Goal: Task Accomplishment & Management: Manage account settings

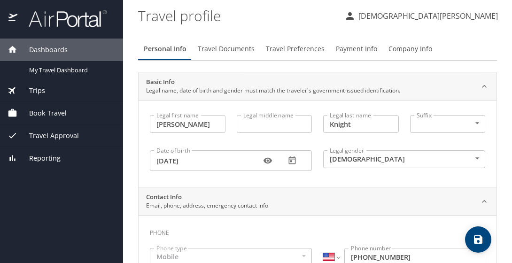
select select "US"
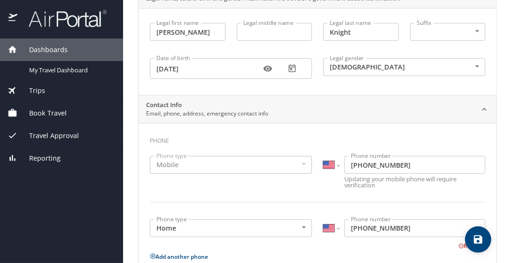
scroll to position [94, 0]
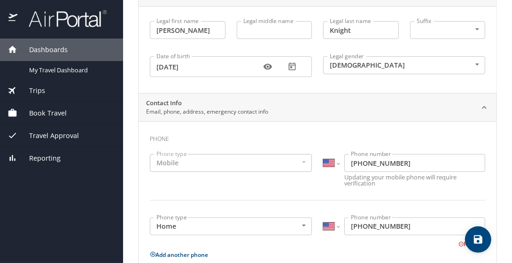
click at [194, 158] on div "Mobile" at bounding box center [231, 163] width 162 height 18
click at [195, 166] on div "Mobile" at bounding box center [231, 163] width 162 height 18
click at [240, 163] on div "Mobile" at bounding box center [231, 163] width 162 height 18
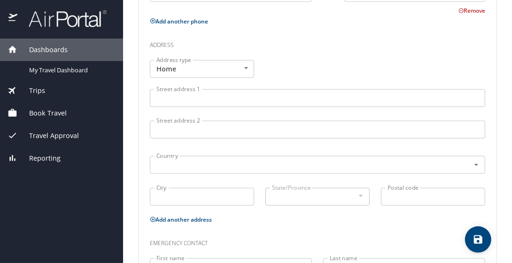
scroll to position [329, 0]
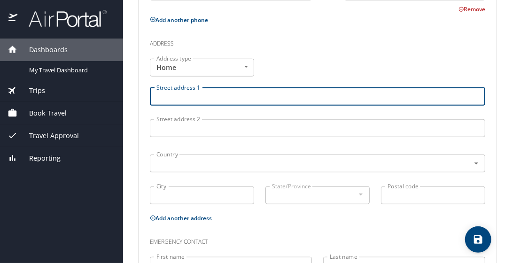
click at [176, 97] on input "Street address 1" at bounding box center [317, 97] width 335 height 18
type input "2441 N 3130 W"
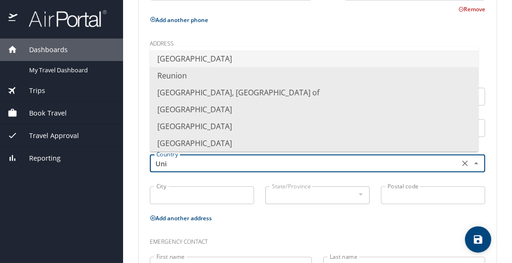
click at [218, 59] on li "United States of America" at bounding box center [314, 58] width 329 height 17
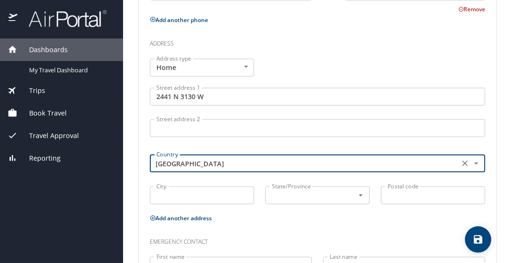
type input "United States of America"
click at [192, 201] on input "City" at bounding box center [202, 196] width 104 height 18
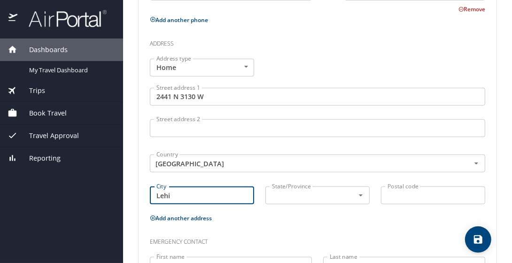
type input "Lehi"
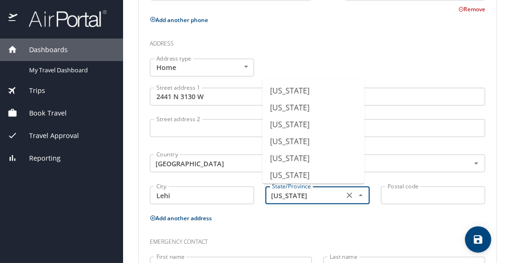
scroll to position [19, 0]
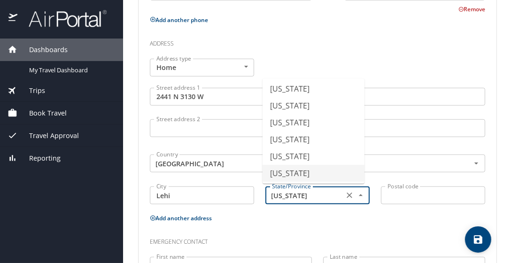
drag, startPoint x: 311, startPoint y: 193, endPoint x: 255, endPoint y: 195, distance: 55.5
click at [255, 195] on div "Address type Home Home Address type Street address 1 2441 N 3130 W Street addre…" at bounding box center [317, 132] width 347 height 159
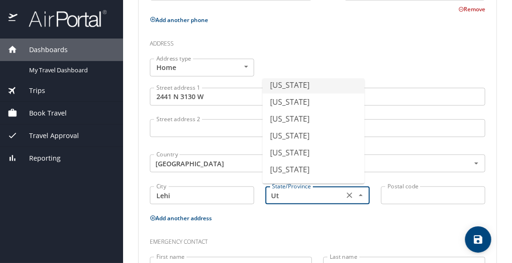
scroll to position [0, 0]
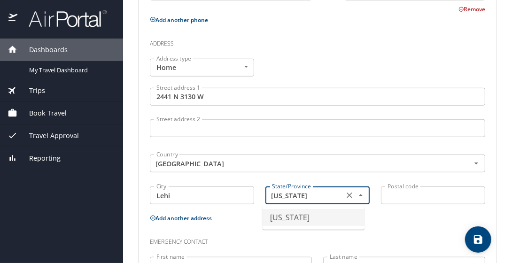
type input "Utah"
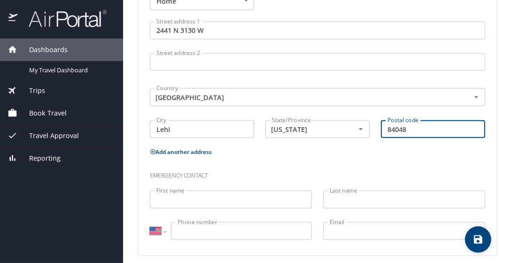
scroll to position [401, 0]
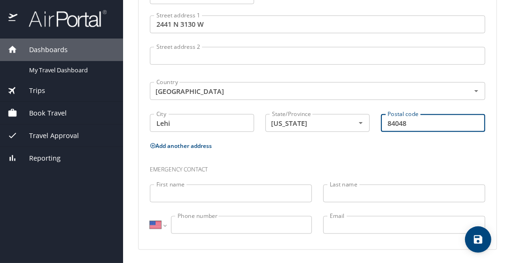
type input "84048"
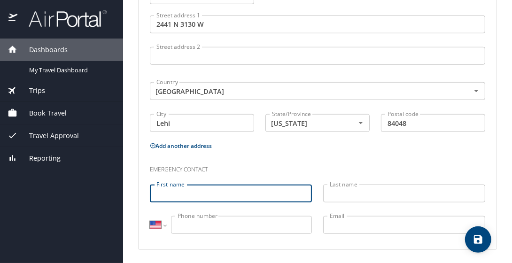
click at [207, 191] on input "First name" at bounding box center [231, 194] width 162 height 18
type input "Larry"
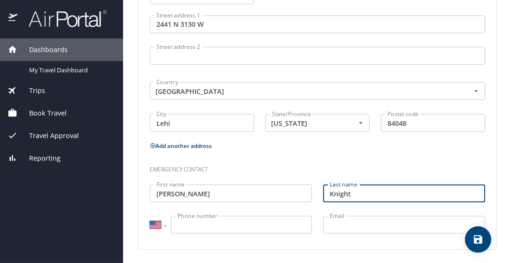
type input "Knight"
click at [200, 225] on input "Phone number" at bounding box center [241, 225] width 141 height 18
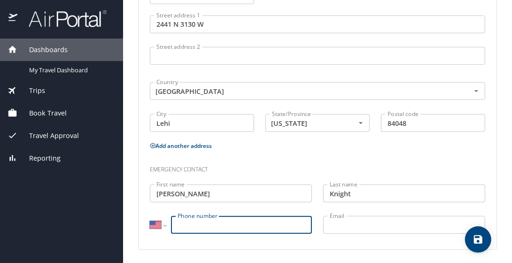
click at [200, 227] on input "Phone number" at bounding box center [241, 225] width 141 height 18
type input "(435) 799-6447"
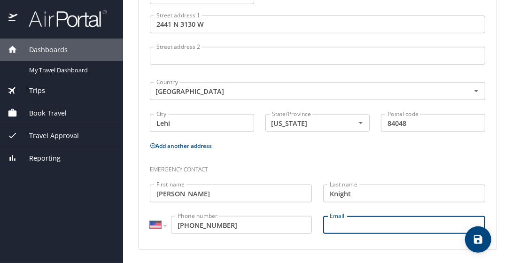
click at [353, 228] on input "Email" at bounding box center [404, 225] width 162 height 18
type input "carpixguy@yahoo.com"
click at [317, 243] on div "Phone Phone type Mobile Mobile Phone type International Afghanistan Åland Islan…" at bounding box center [318, 32] width 358 height 436
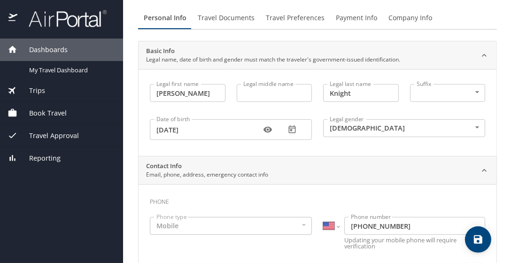
scroll to position [0, 0]
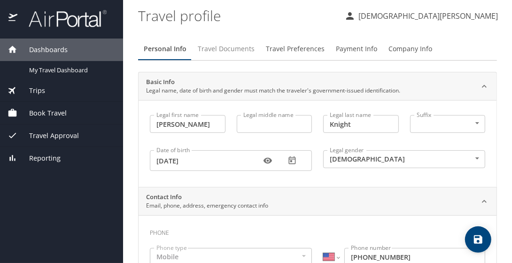
click at [226, 51] on span "Travel Documents" at bounding box center [226, 49] width 57 height 12
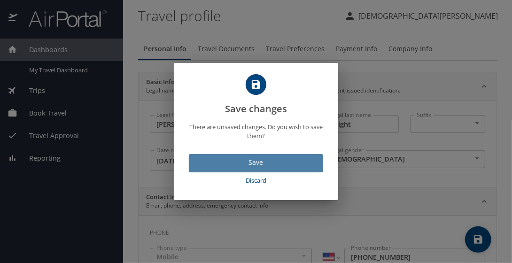
click at [265, 167] on span "Save" at bounding box center [255, 163] width 119 height 12
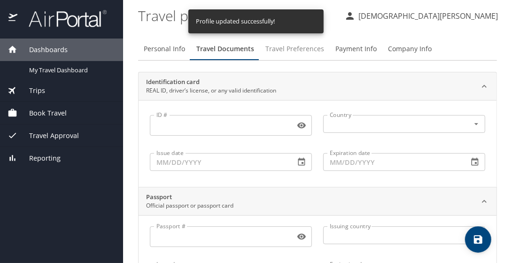
click at [289, 47] on span "Travel Preferences" at bounding box center [294, 49] width 59 height 12
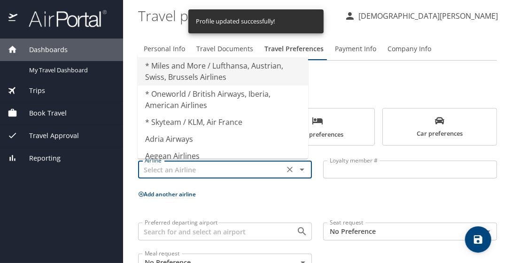
click at [235, 171] on input "text" at bounding box center [211, 169] width 140 height 12
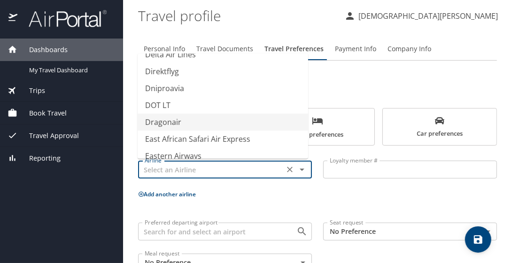
scroll to position [2819, 0]
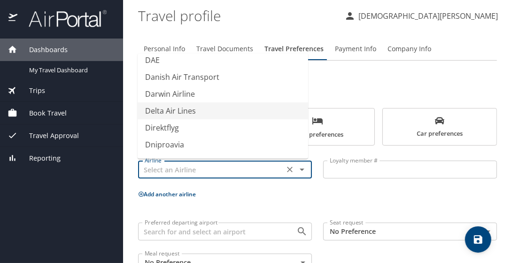
click at [186, 111] on li "Delta Air Lines" at bounding box center [223, 110] width 171 height 17
type input "Delta Air Lines"
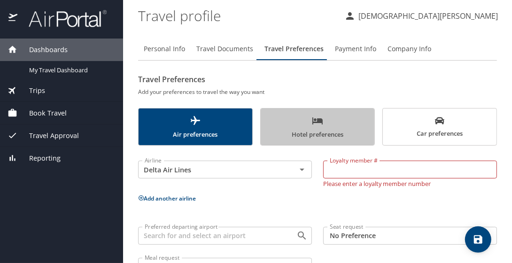
click at [328, 135] on span "Hotel preferences" at bounding box center [317, 127] width 102 height 25
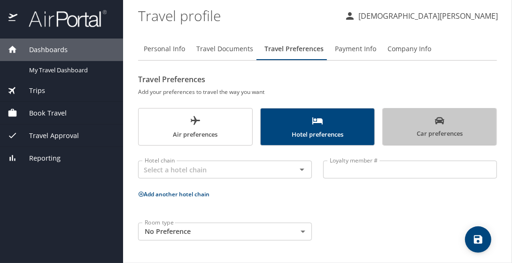
click at [420, 131] on span "Car preferences" at bounding box center [440, 127] width 102 height 23
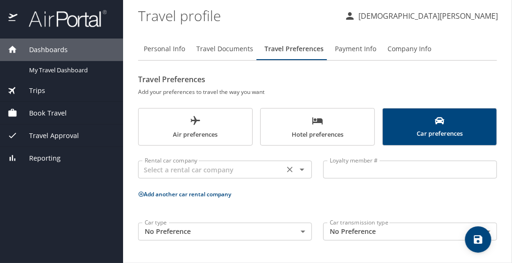
click at [304, 171] on icon "Open" at bounding box center [301, 169] width 11 height 11
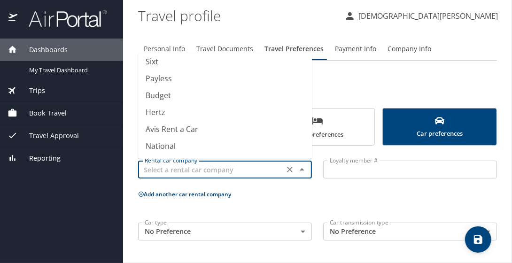
scroll to position [188, 0]
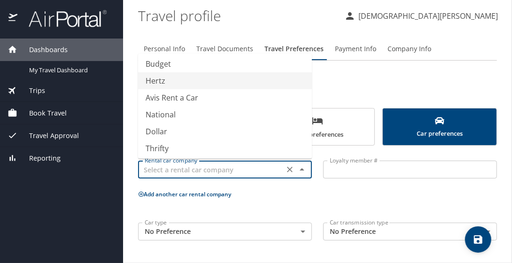
click at [187, 84] on li "Hertz" at bounding box center [225, 80] width 174 height 17
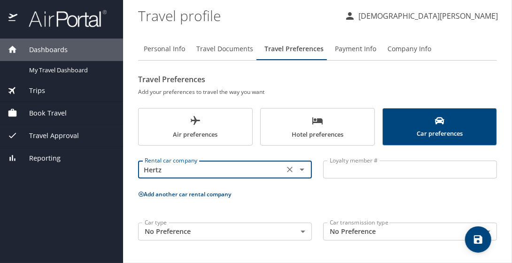
type input "Hertz"
click at [369, 201] on div "Rental car company Hertz Rental car company Loyalty member # Loyalty member # A…" at bounding box center [317, 198] width 359 height 95
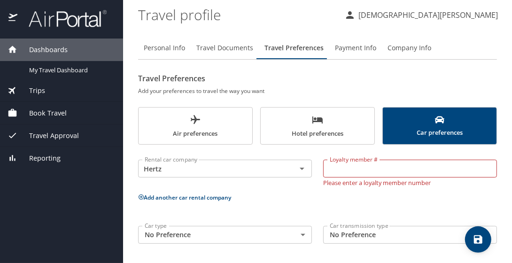
scroll to position [1, 0]
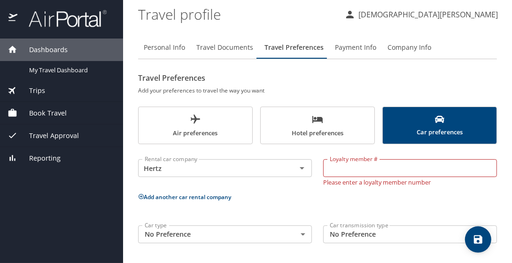
click at [356, 50] on span "Payment Info" at bounding box center [355, 48] width 41 height 12
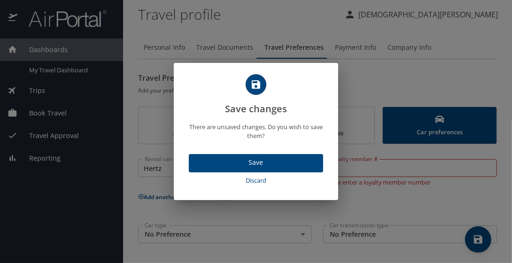
click at [256, 163] on span "Save" at bounding box center [255, 163] width 119 height 12
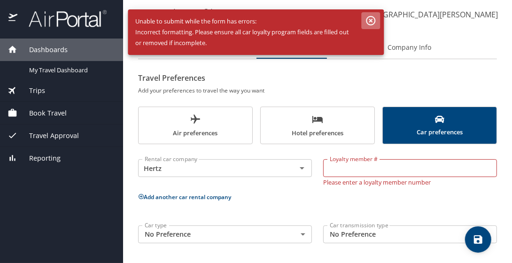
click at [371, 18] on icon "button" at bounding box center [371, 20] width 11 height 11
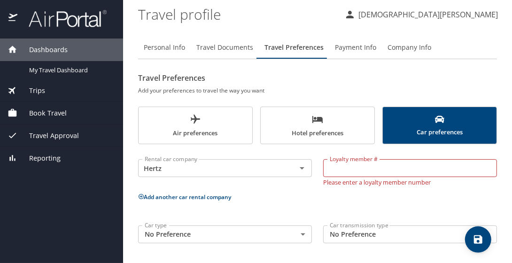
click at [306, 82] on h2 "Travel Preferences" at bounding box center [317, 77] width 359 height 15
